Goal: Find specific page/section: Find specific page/section

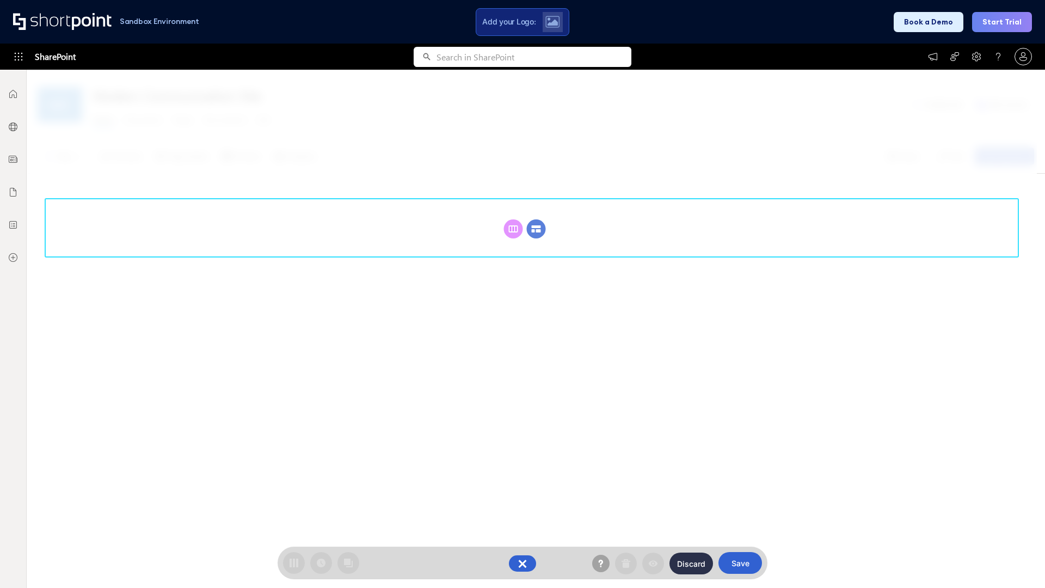
scroll to position [150, 0]
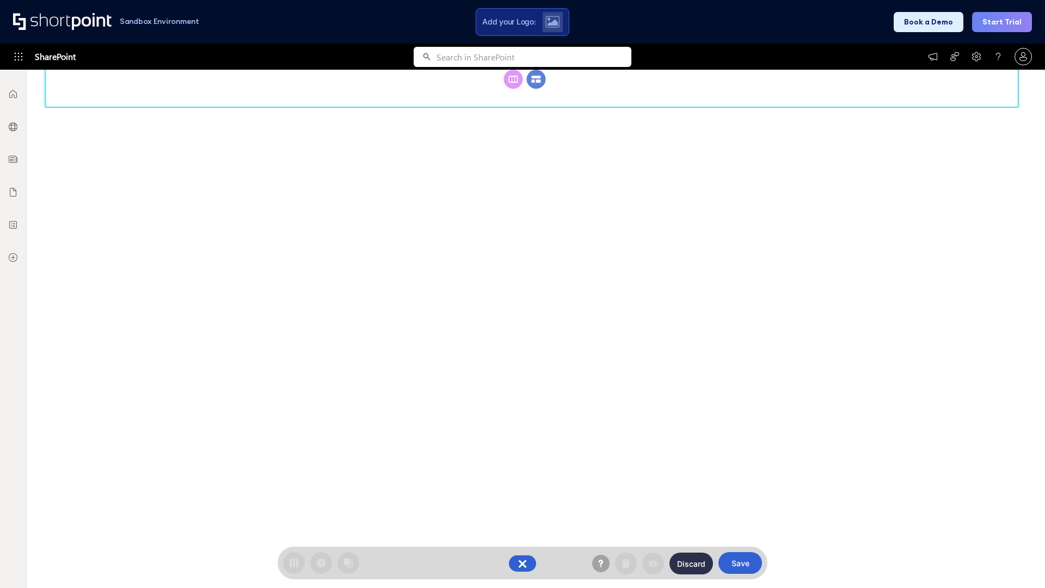
click at [536, 89] on circle at bounding box center [536, 79] width 19 height 19
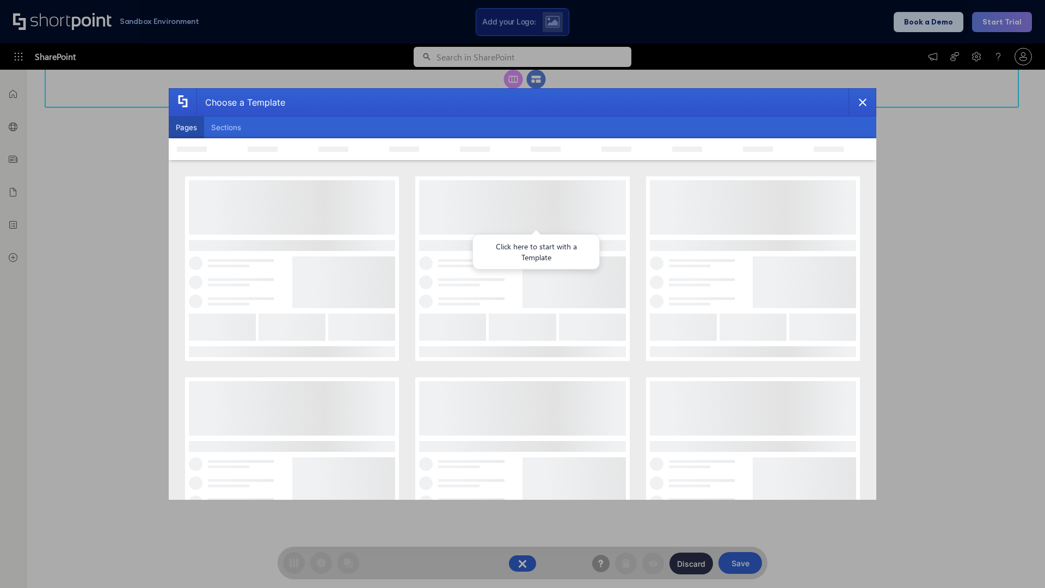
scroll to position [0, 0]
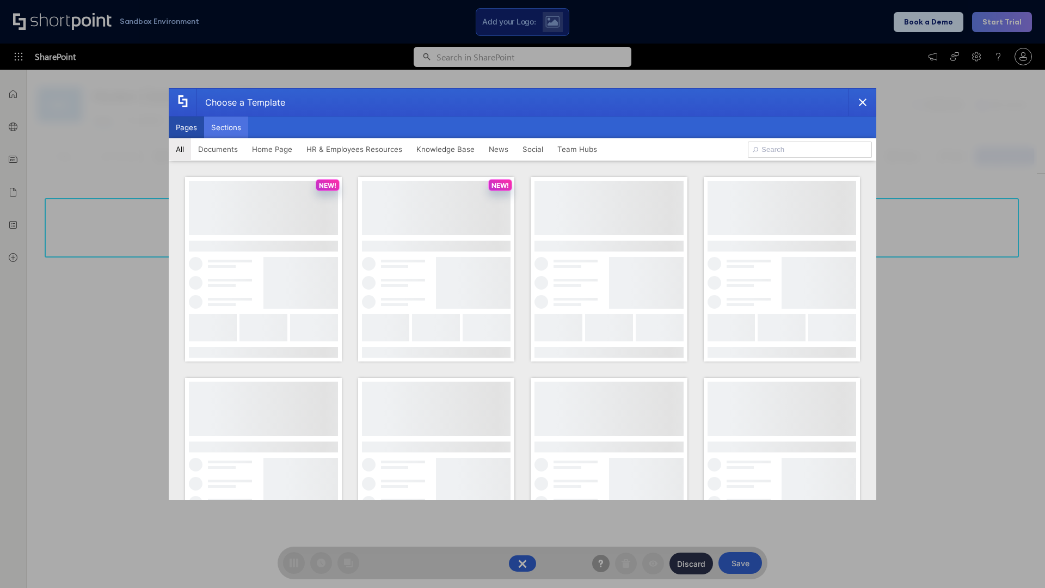
click at [226, 127] on button "Sections" at bounding box center [226, 127] width 44 height 22
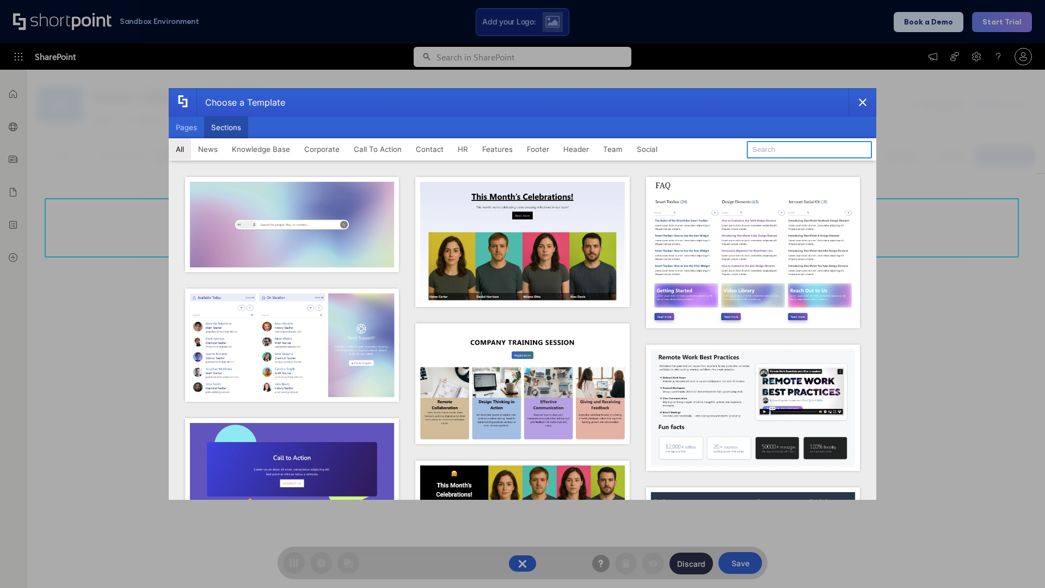
type input "FAQ 2"
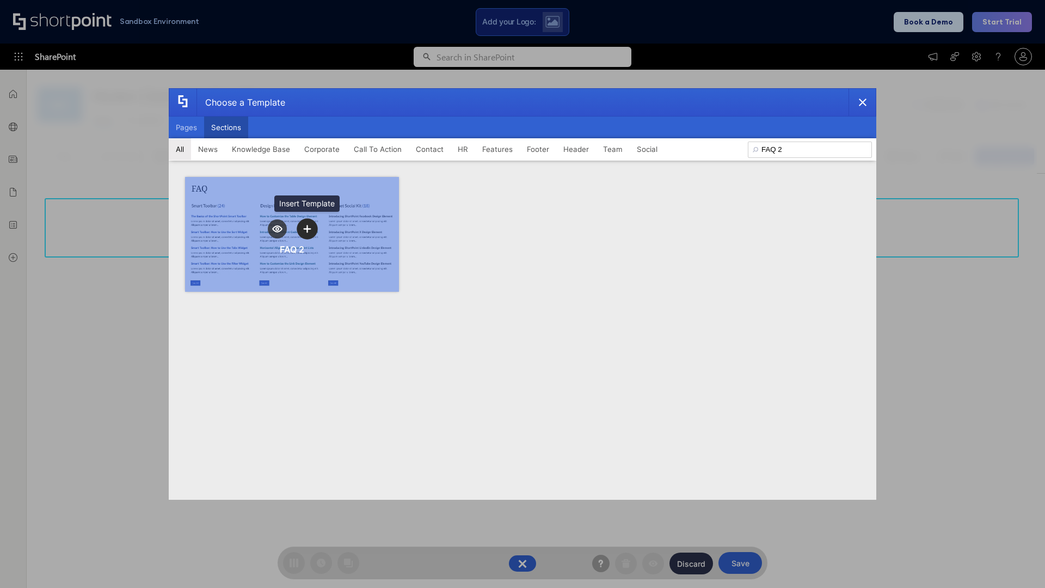
click at [307, 229] on icon "template selector" at bounding box center [307, 229] width 8 height 8
